Goal: Transaction & Acquisition: Book appointment/travel/reservation

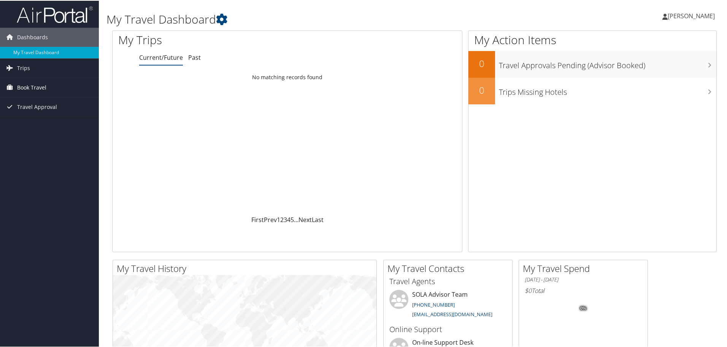
click at [47, 82] on link "Book Travel" at bounding box center [49, 86] width 99 height 19
click at [40, 127] on link "Book/Manage Online Trips" at bounding box center [49, 124] width 99 height 11
